Goal: Information Seeking & Learning: Compare options

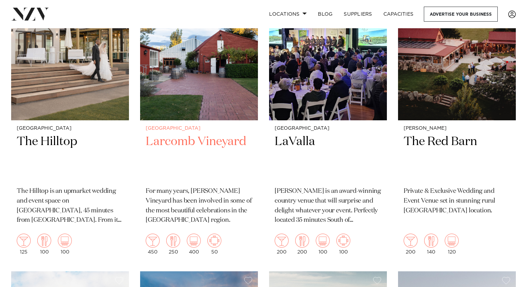
scroll to position [536, 0]
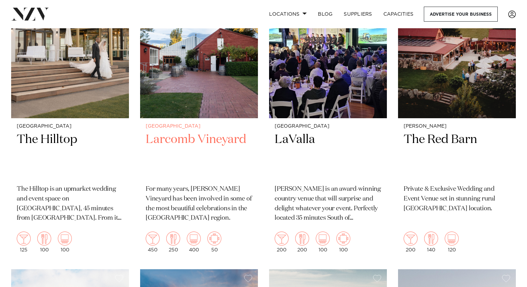
click at [189, 140] on h2 "Larcomb Vineyard" at bounding box center [199, 155] width 107 height 47
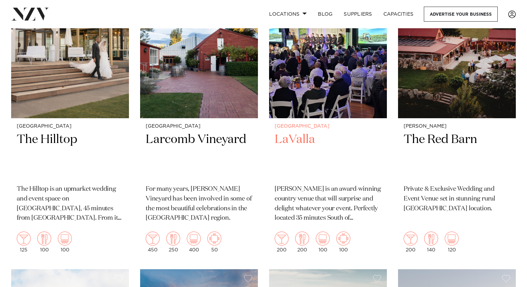
click at [305, 141] on h2 "LaValla" at bounding box center [328, 155] width 107 height 47
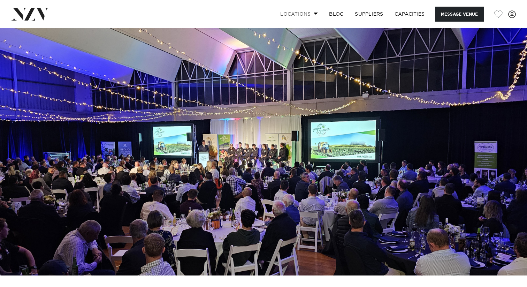
click at [314, 12] on span at bounding box center [316, 13] width 5 height 2
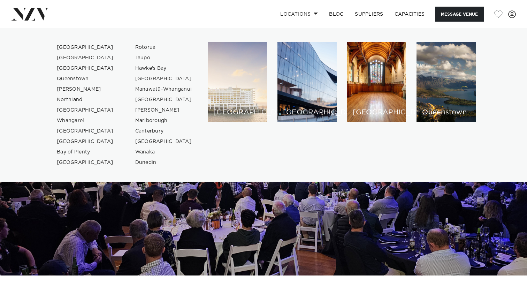
click at [245, 68] on div "[GEOGRAPHIC_DATA]" at bounding box center [237, 81] width 59 height 79
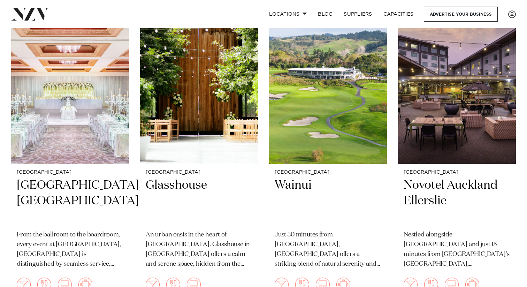
scroll to position [616, 0]
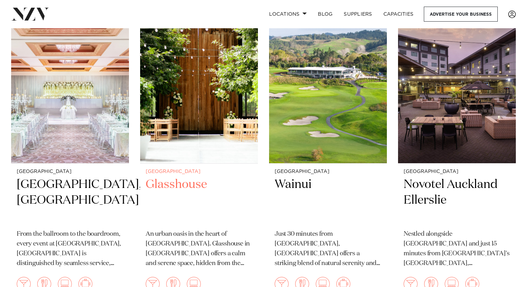
click at [179, 177] on h2 "Glasshouse" at bounding box center [199, 200] width 107 height 47
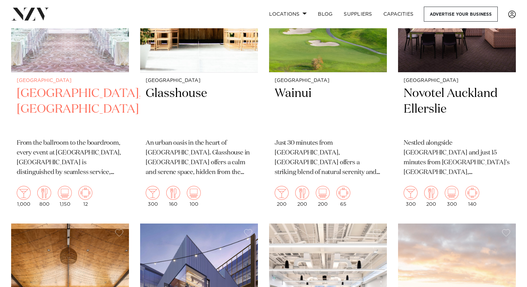
scroll to position [707, 0]
click at [86, 85] on h2 "Cordis, Auckland" at bounding box center [70, 108] width 107 height 47
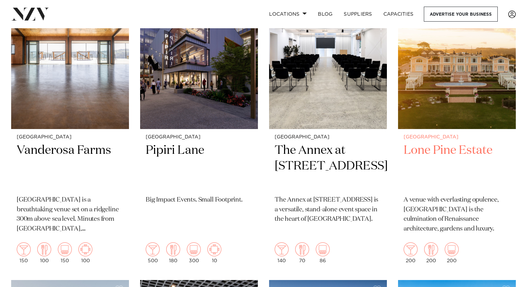
scroll to position [966, 0]
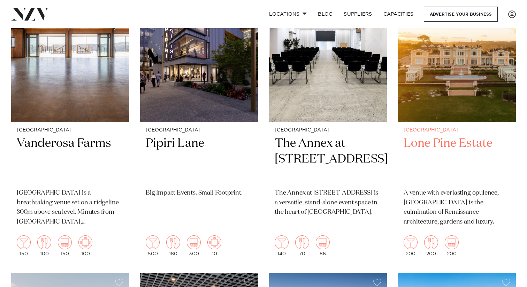
click at [452, 74] on img at bounding box center [457, 43] width 118 height 158
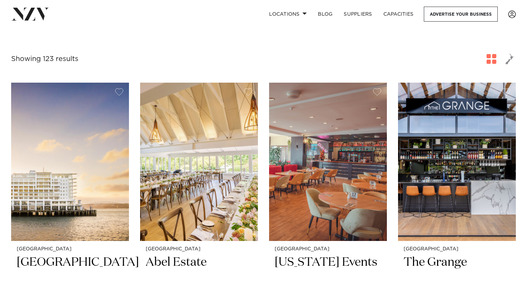
scroll to position [232, 0]
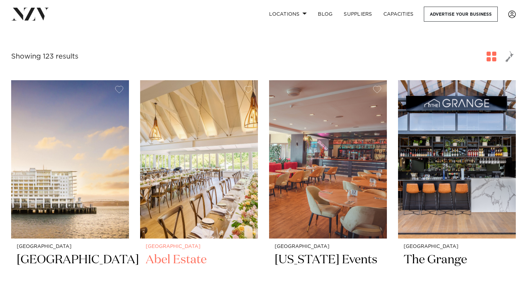
click at [181, 112] on img at bounding box center [199, 159] width 118 height 158
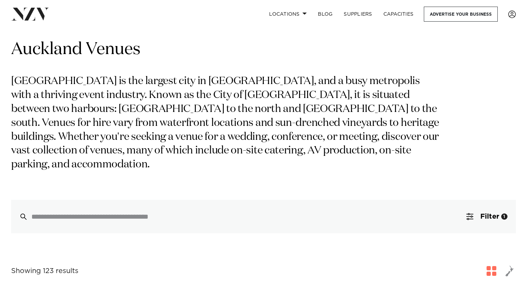
scroll to position [0, 0]
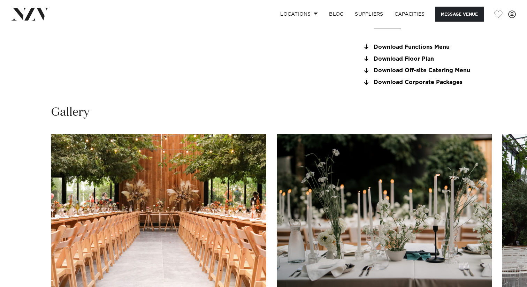
scroll to position [592, 0]
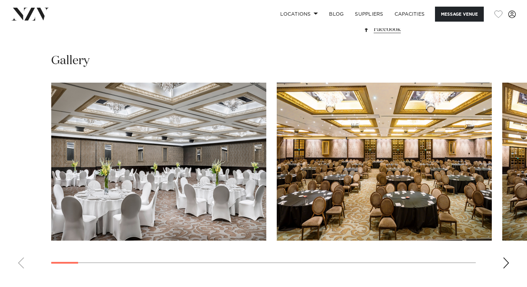
scroll to position [622, 0]
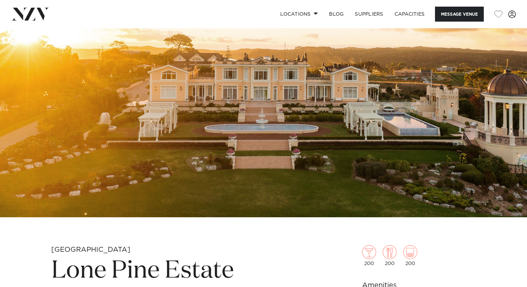
scroll to position [63, 0]
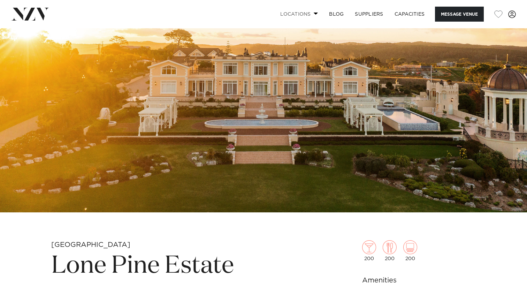
click at [314, 16] on link "Locations" at bounding box center [299, 14] width 49 height 15
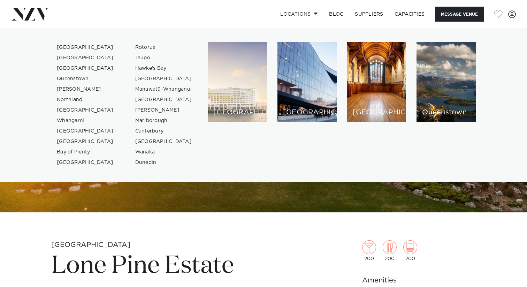
click at [234, 88] on div "[GEOGRAPHIC_DATA]" at bounding box center [237, 81] width 59 height 79
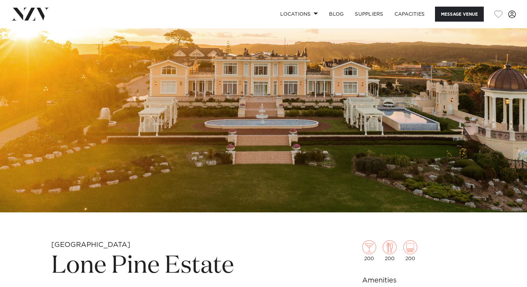
scroll to position [0, 0]
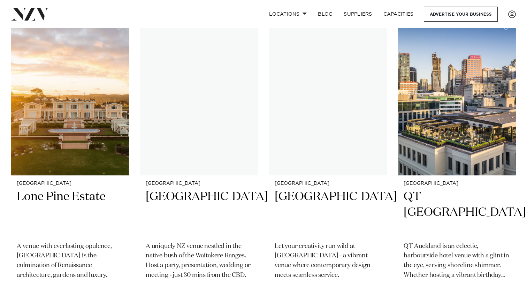
scroll to position [932, 0]
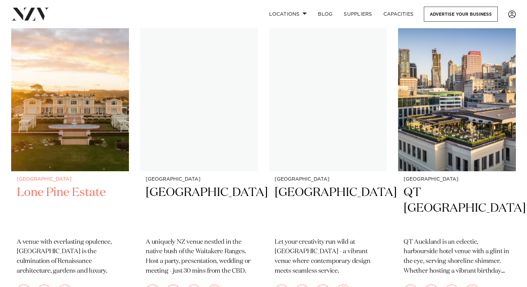
click at [62, 97] on img at bounding box center [70, 92] width 118 height 158
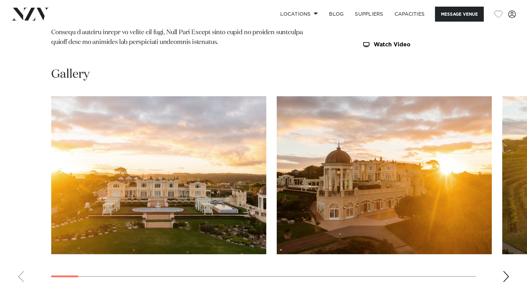
scroll to position [596, 0]
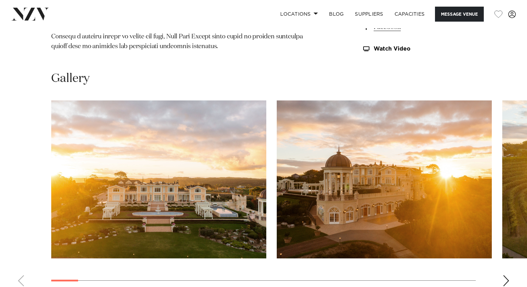
click at [79, 84] on h2 "Gallery" at bounding box center [70, 79] width 38 height 16
click at [107, 146] on img "1 / 30" at bounding box center [158, 179] width 215 height 158
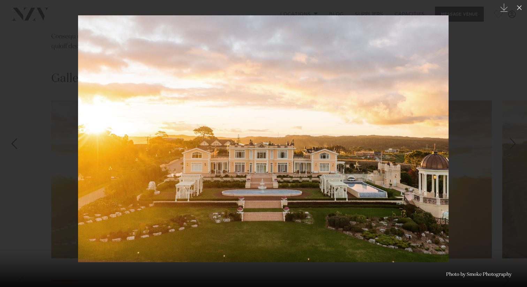
click at [441, 146] on img at bounding box center [263, 138] width 370 height 247
click at [520, 9] on icon at bounding box center [519, 7] width 8 height 8
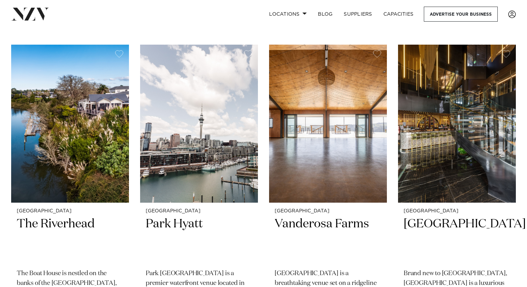
scroll to position [1522, 0]
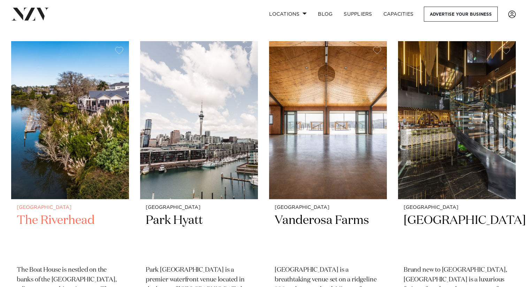
click at [63, 100] on img at bounding box center [70, 120] width 118 height 158
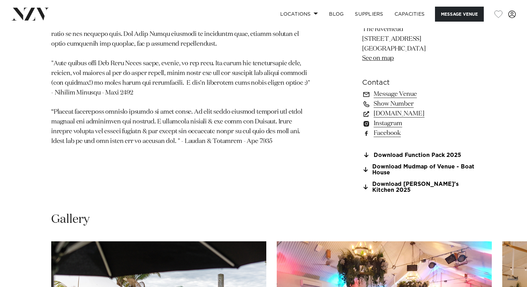
scroll to position [343, 0]
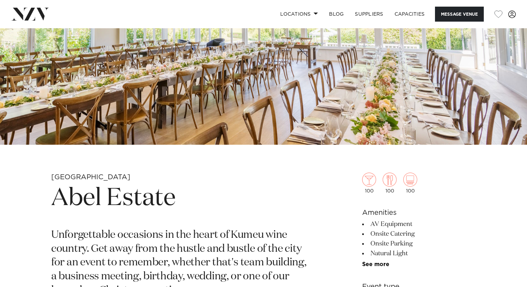
scroll to position [25, 0]
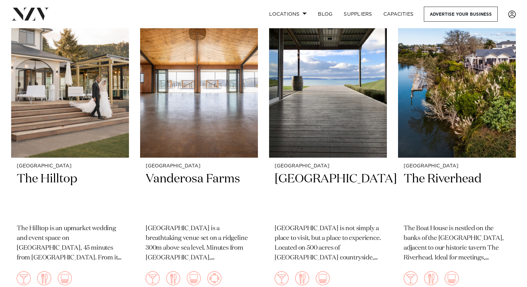
scroll to position [191, 0]
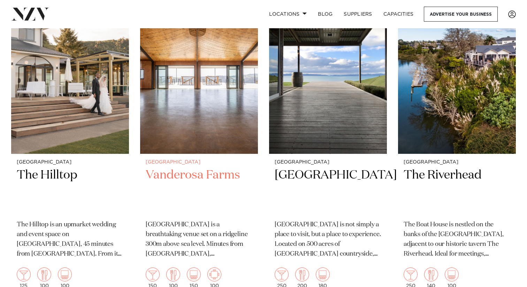
click at [194, 136] on img at bounding box center [199, 75] width 118 height 158
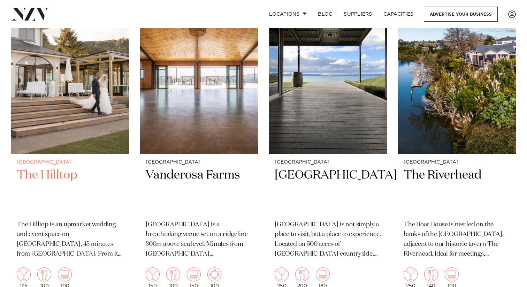
click at [88, 116] on img at bounding box center [70, 75] width 118 height 158
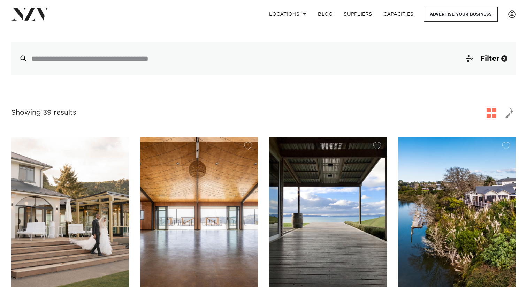
scroll to position [0, 0]
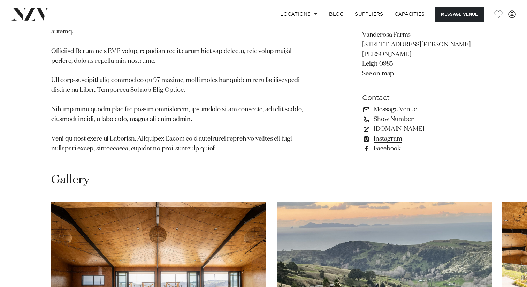
scroll to position [429, 0]
